Goal: Task Accomplishment & Management: Manage account settings

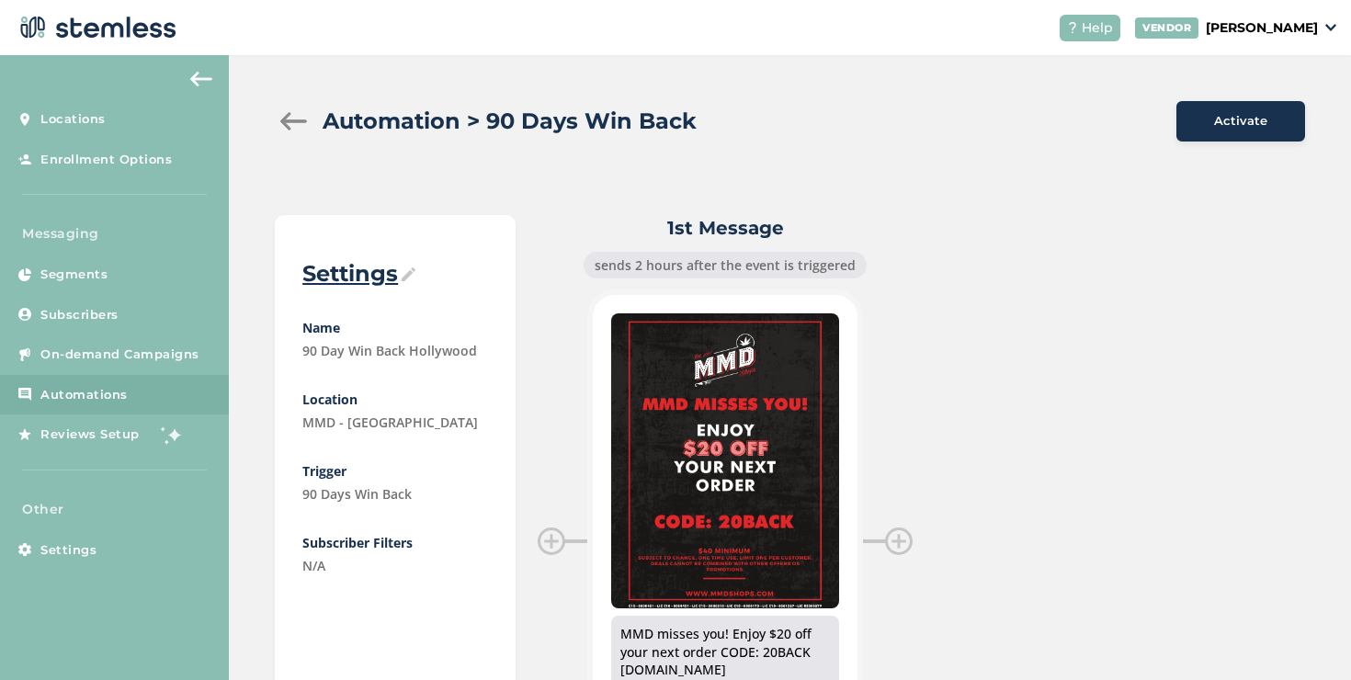
click at [59, 570] on aside "Locations Enrollment Options Messaging Segments Subscribers On-demand Campaigns…" at bounding box center [114, 367] width 229 height 625
click at [56, 550] on span "Settings" at bounding box center [68, 550] width 56 height 18
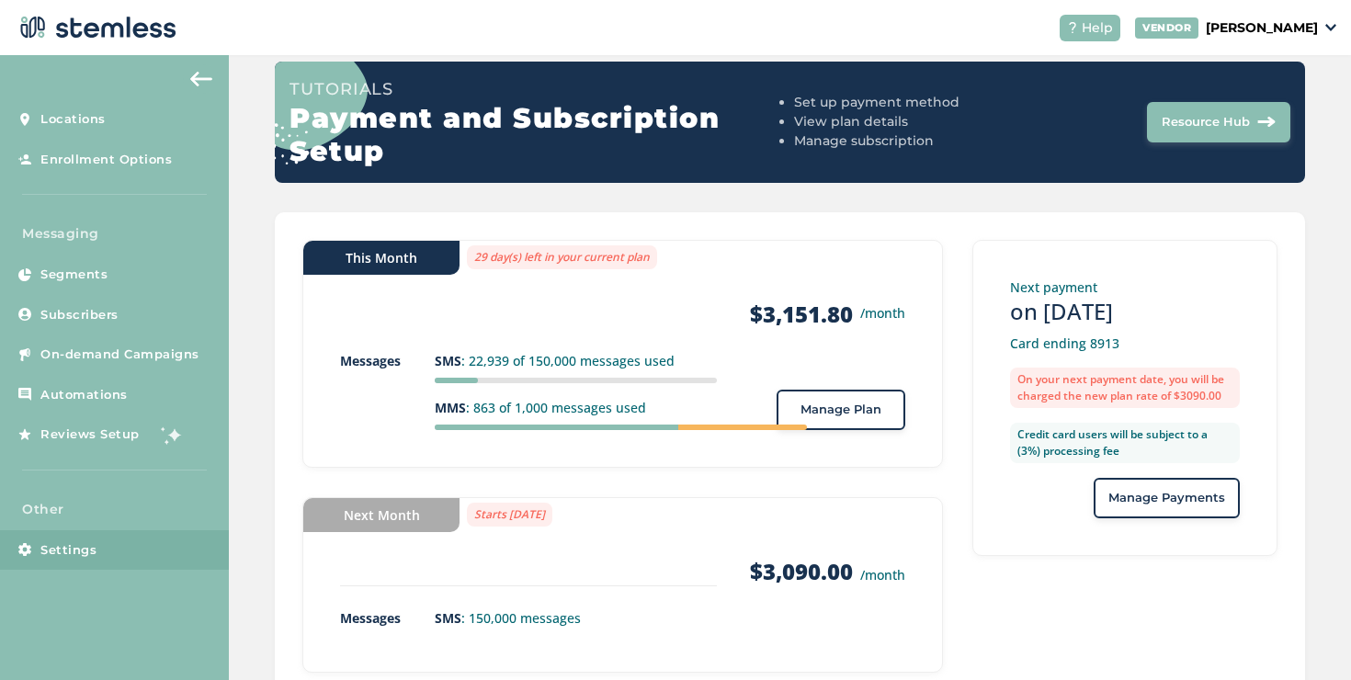
scroll to position [242, 0]
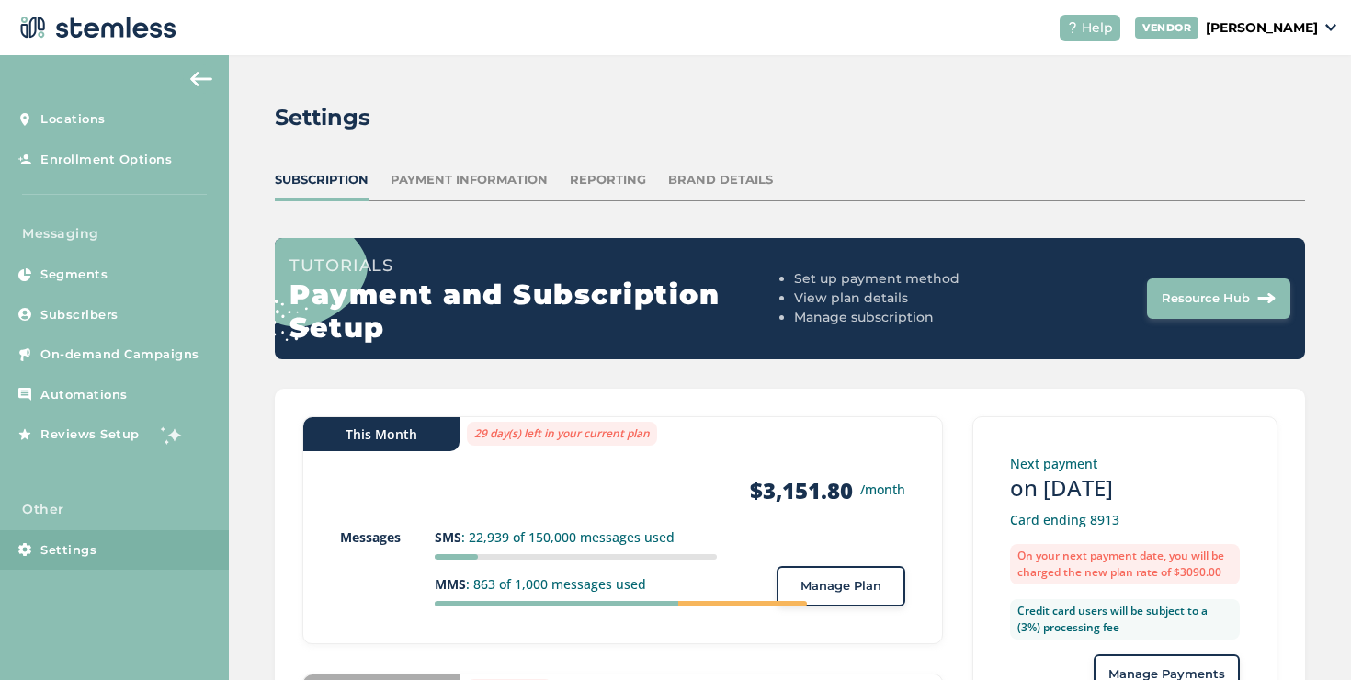
click at [516, 100] on div "Settings Subscription Payment Information Reporting Brand Details Tutorials Pay…" at bounding box center [790, 488] width 1122 height 867
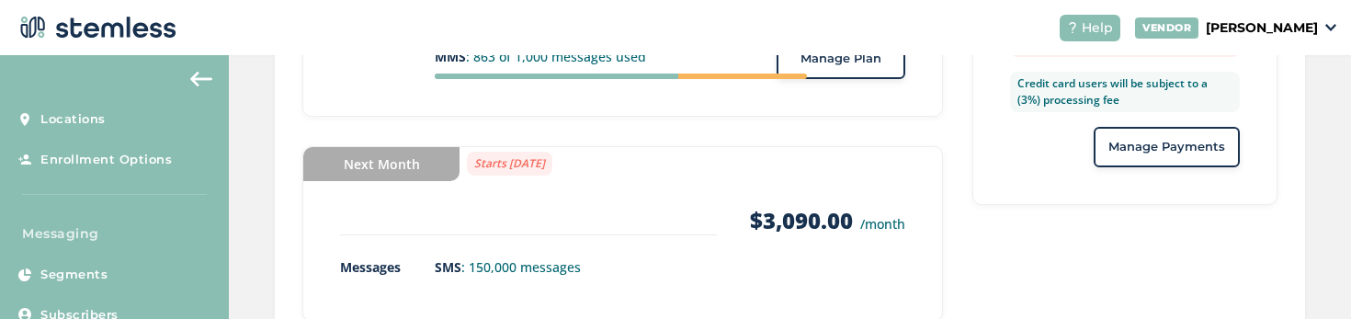
scroll to position [487, 0]
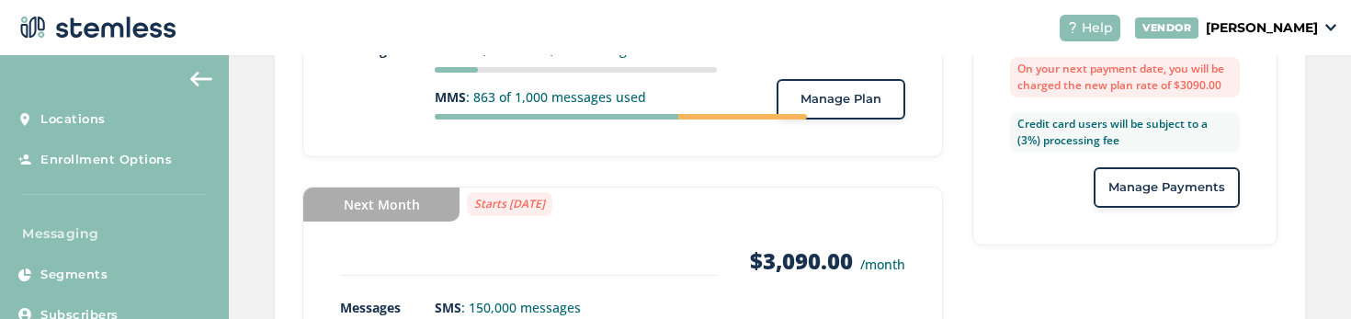
click at [734, 176] on div "This Month 29 day(s) left in your current plan Products $3,151.80 /month Messag…" at bounding box center [622, 145] width 641 height 433
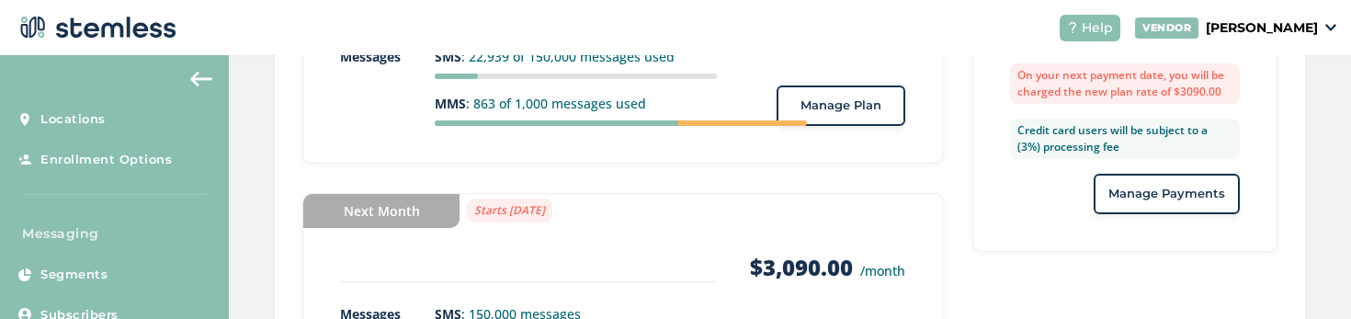
scroll to position [427, 0]
